Goal: Find specific page/section: Find specific page/section

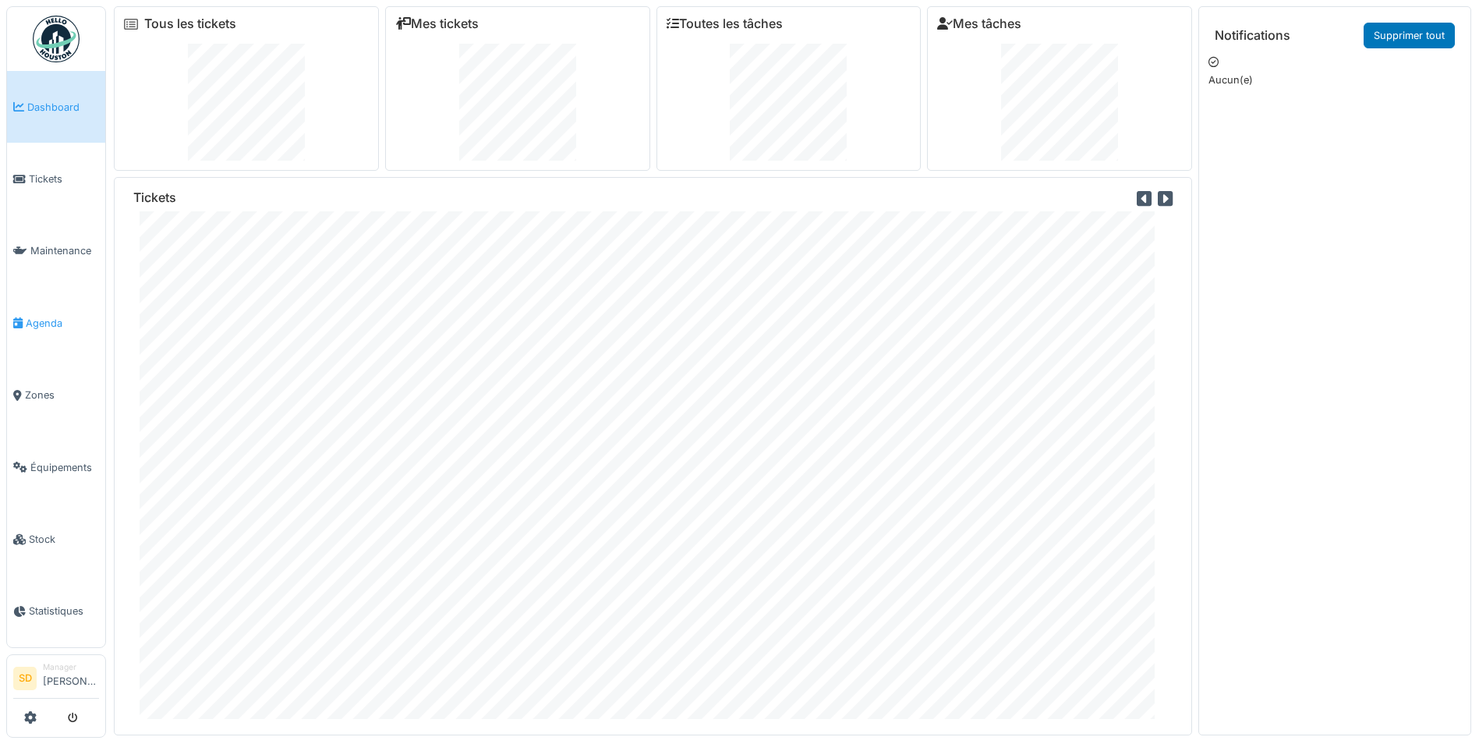
click at [51, 316] on span "Agenda" at bounding box center [62, 323] width 73 height 15
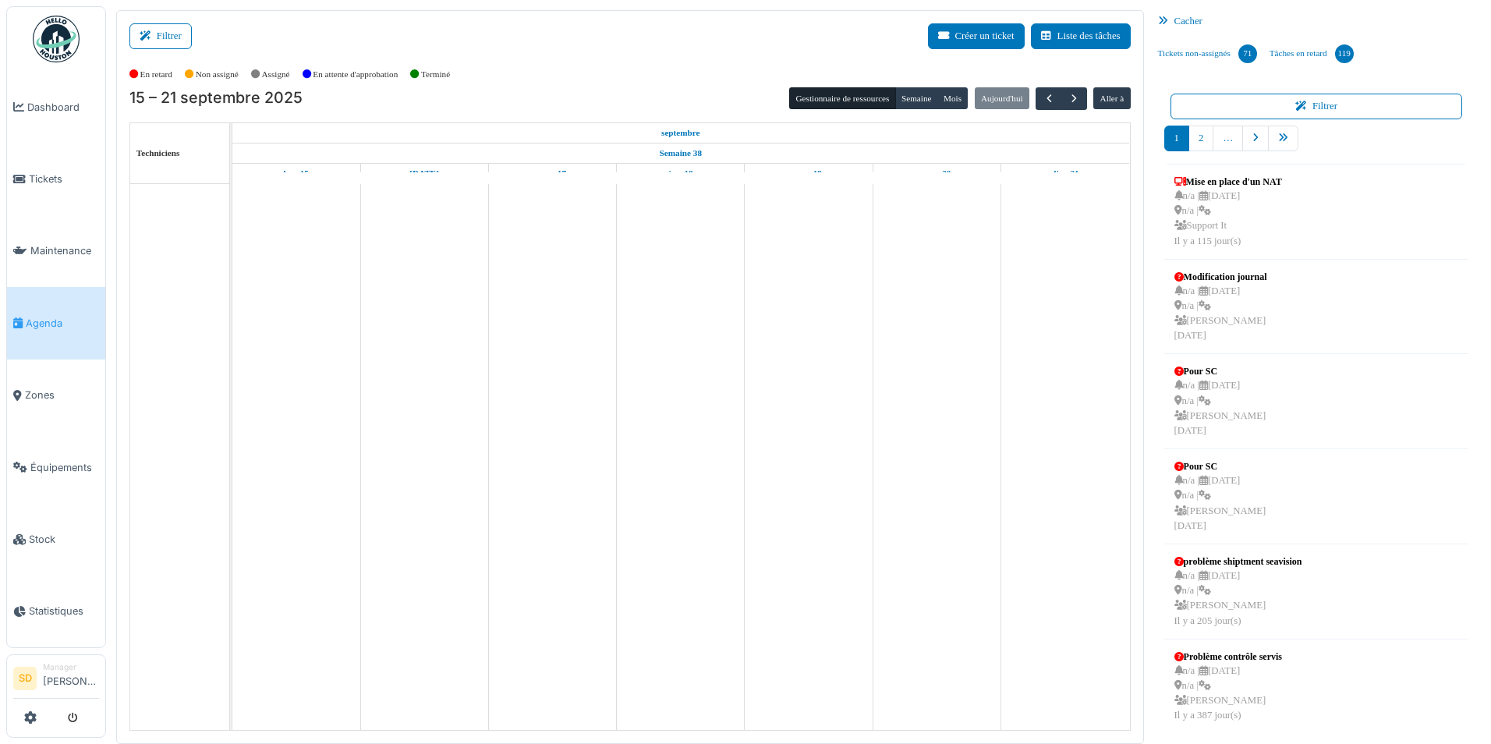
click at [1168, 25] on icon at bounding box center [1166, 21] width 16 height 10
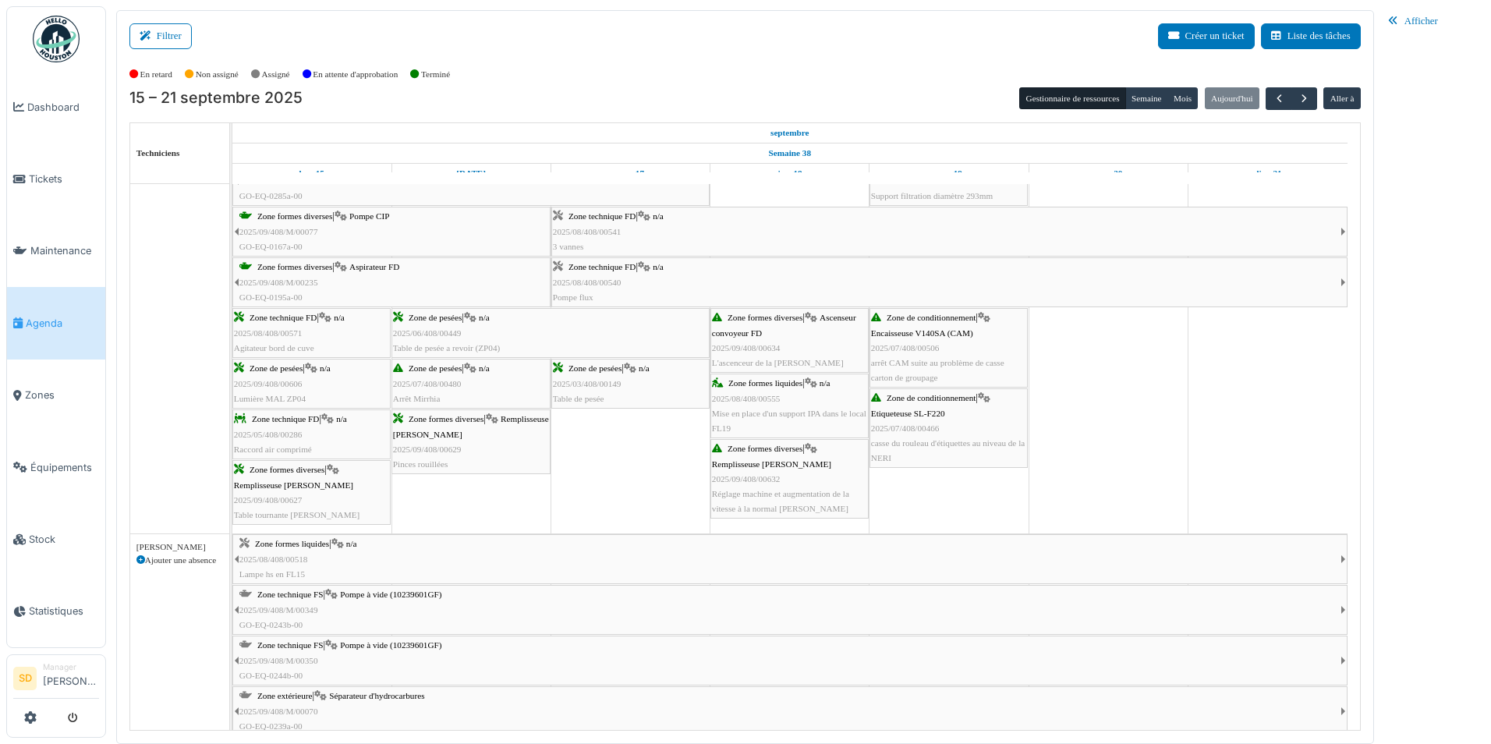
scroll to position [2183, 0]
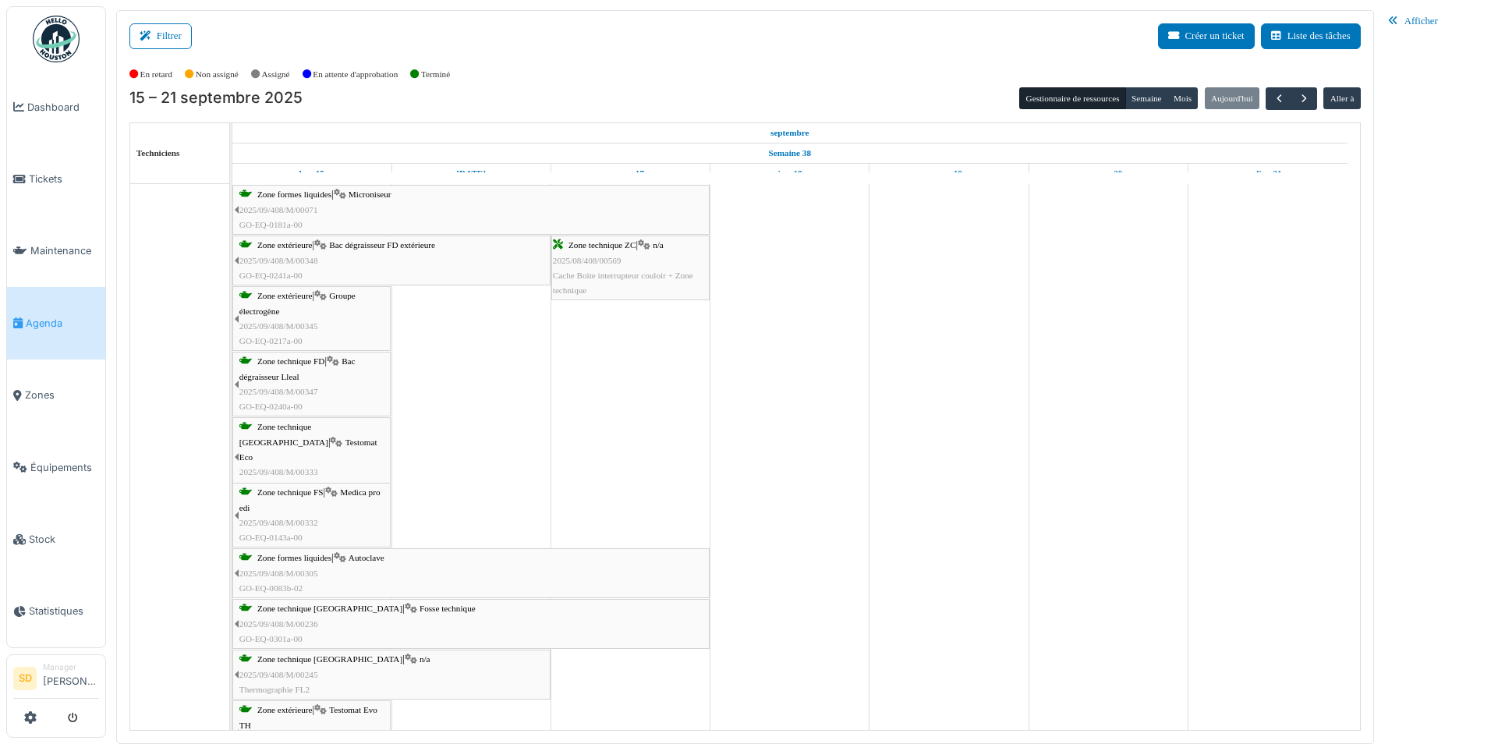
click at [294, 554] on span "Zone formes liquides" at bounding box center [294, 557] width 74 height 9
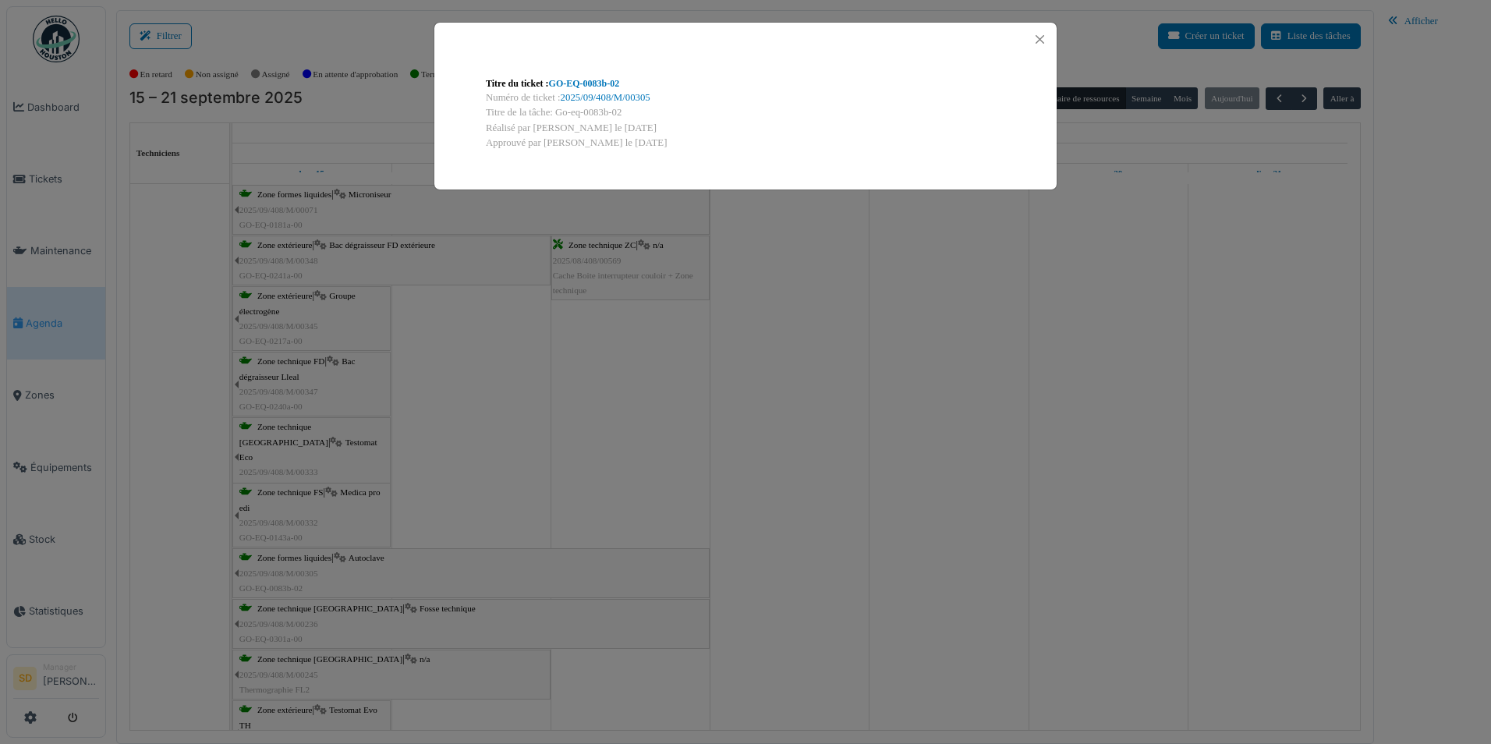
click at [606, 91] on div "Numéro de ticket : 2025/09/408/M/00305" at bounding box center [745, 97] width 519 height 15
click at [615, 97] on link "2025/09/408/M/00305" at bounding box center [606, 97] width 90 height 11
